Goal: Transaction & Acquisition: Book appointment/travel/reservation

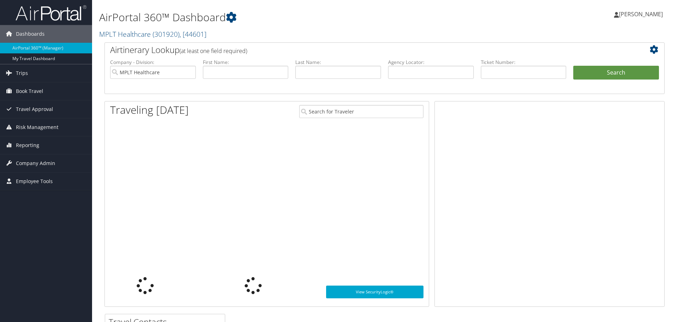
click at [23, 94] on span "Book Travel" at bounding box center [29, 91] width 27 height 18
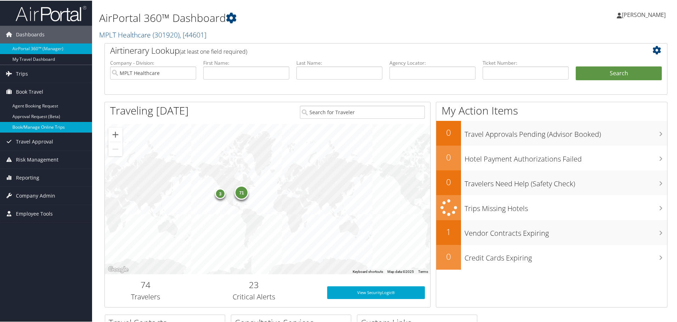
click at [55, 127] on link "Book/Manage Online Trips" at bounding box center [46, 126] width 92 height 11
